Goal: Register for event/course

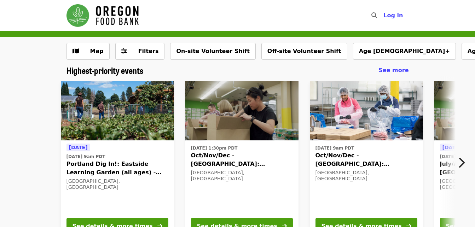
click at [463, 161] on icon "chevron-right icon" at bounding box center [461, 162] width 7 height 13
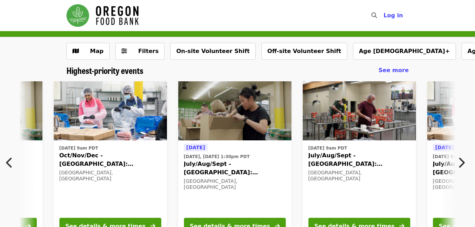
click at [235, 134] on img at bounding box center [234, 110] width 113 height 59
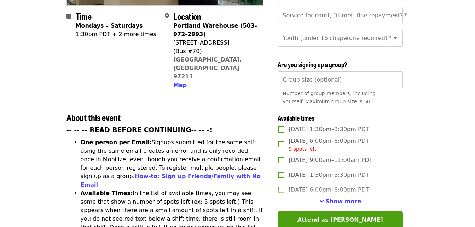
scroll to position [141, 0]
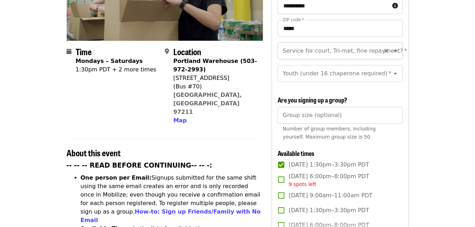
click at [391, 47] on icon "Open" at bounding box center [395, 51] width 8 height 8
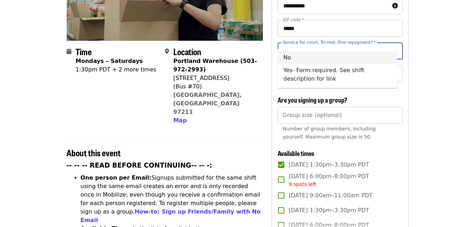
click at [287, 57] on li "No" at bounding box center [338, 57] width 120 height 13
type input "**"
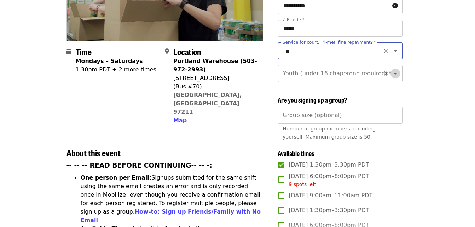
click at [391, 69] on icon "Open" at bounding box center [395, 73] width 8 height 8
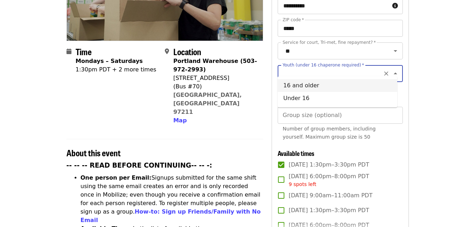
click at [307, 86] on li "16 and older" at bounding box center [338, 85] width 120 height 13
type input "**********"
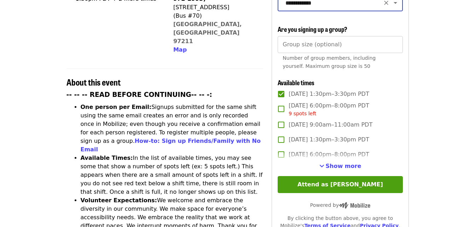
scroll to position [248, 0]
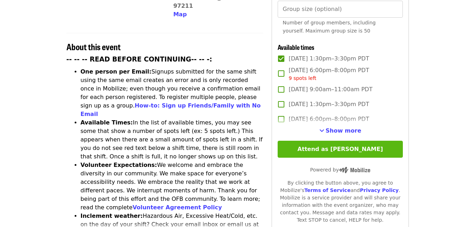
click at [339, 146] on button "Attend as [PERSON_NAME]" at bounding box center [340, 149] width 125 height 17
